Goal: Transaction & Acquisition: Purchase product/service

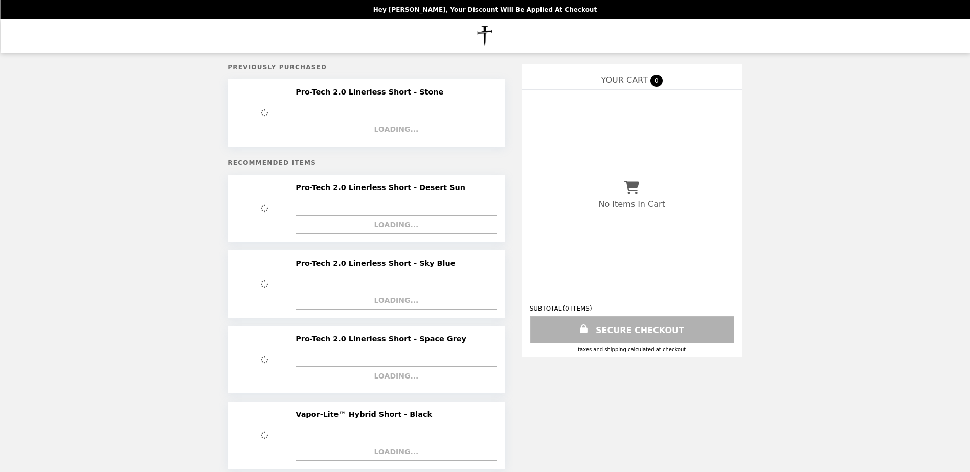
select select "*"
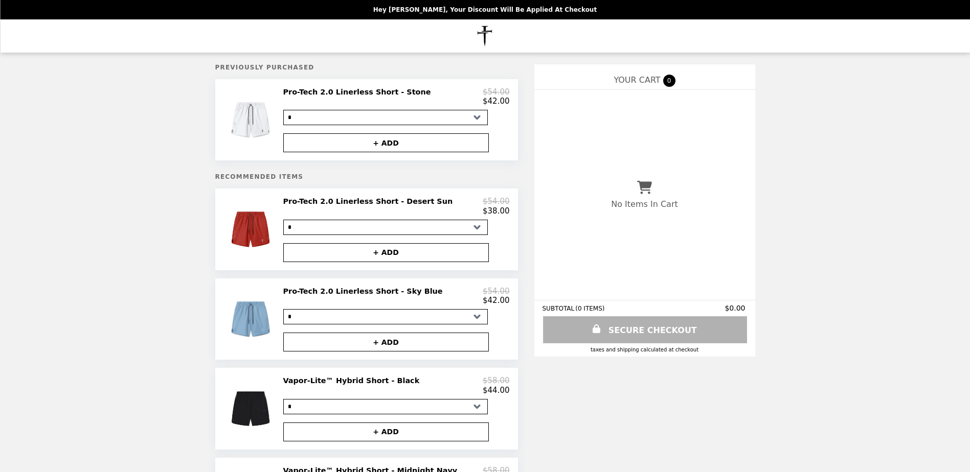
click at [475, 122] on select "* * * ** ***" at bounding box center [385, 117] width 204 height 15
drag, startPoint x: 774, startPoint y: 166, endPoint x: 765, endPoint y: 164, distance: 9.9
